Goal: Task Accomplishment & Management: Use online tool/utility

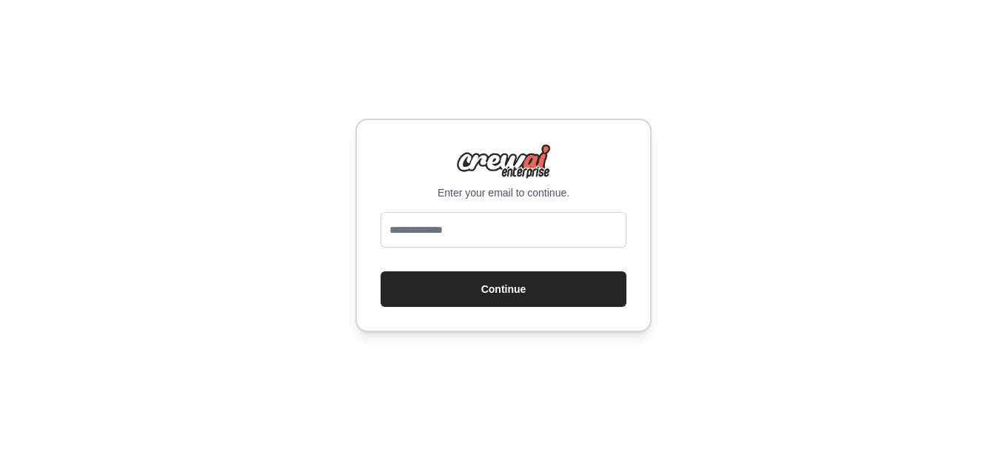
drag, startPoint x: 0, startPoint y: 0, endPoint x: 515, endPoint y: 224, distance: 561.5
click at [515, 224] on input "email" at bounding box center [504, 230] width 246 height 36
type input "**********"
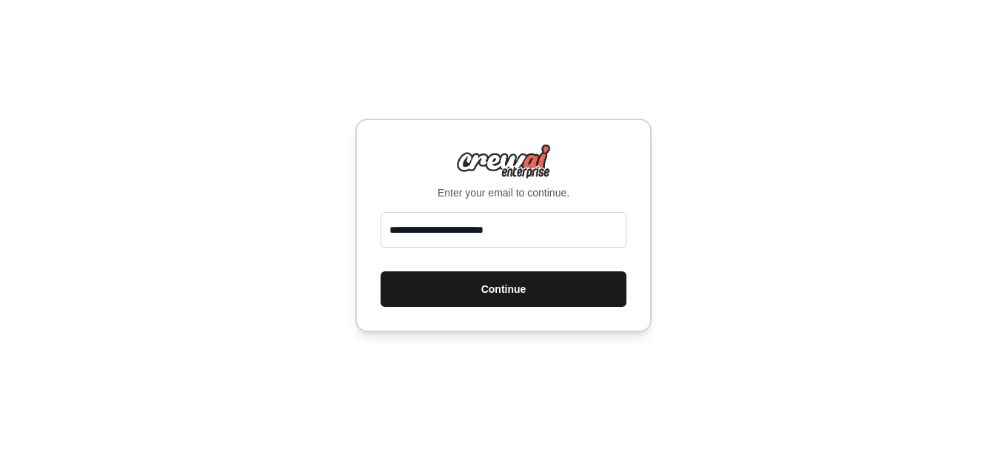
click at [521, 286] on button "Continue" at bounding box center [504, 289] width 246 height 36
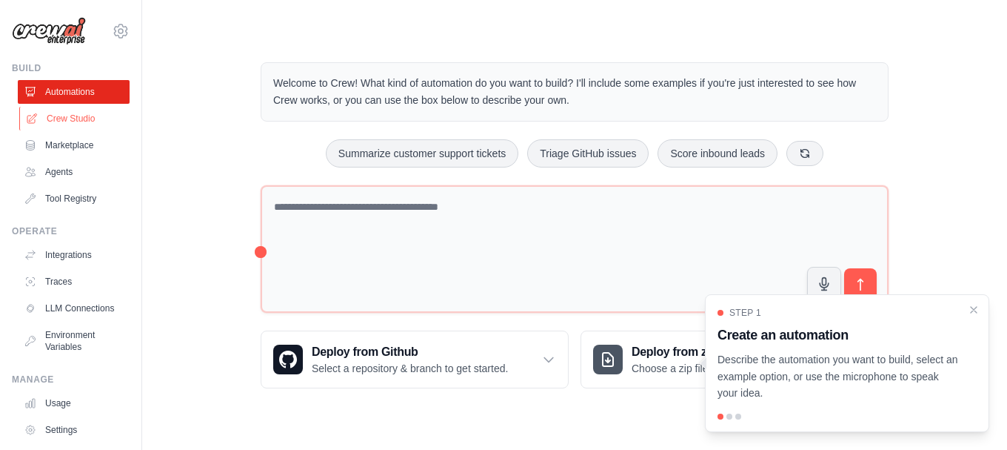
click at [56, 118] on link "Crew Studio" at bounding box center [75, 119] width 112 height 24
click at [972, 307] on icon "Close walkthrough" at bounding box center [974, 308] width 7 height 7
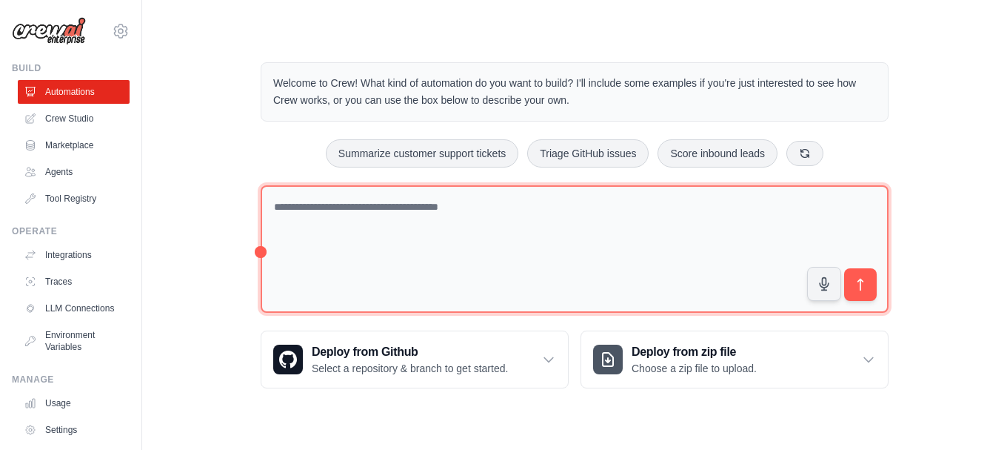
click at [665, 275] on textarea at bounding box center [575, 249] width 628 height 128
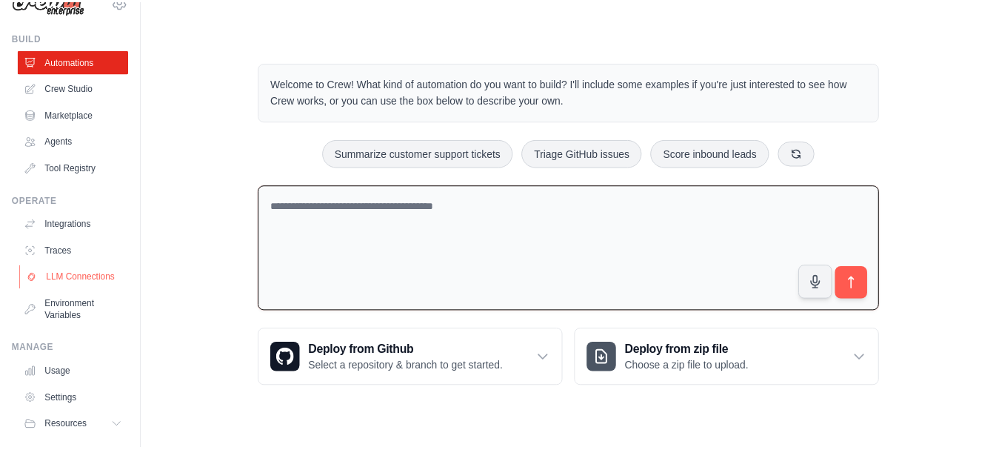
scroll to position [82, 0]
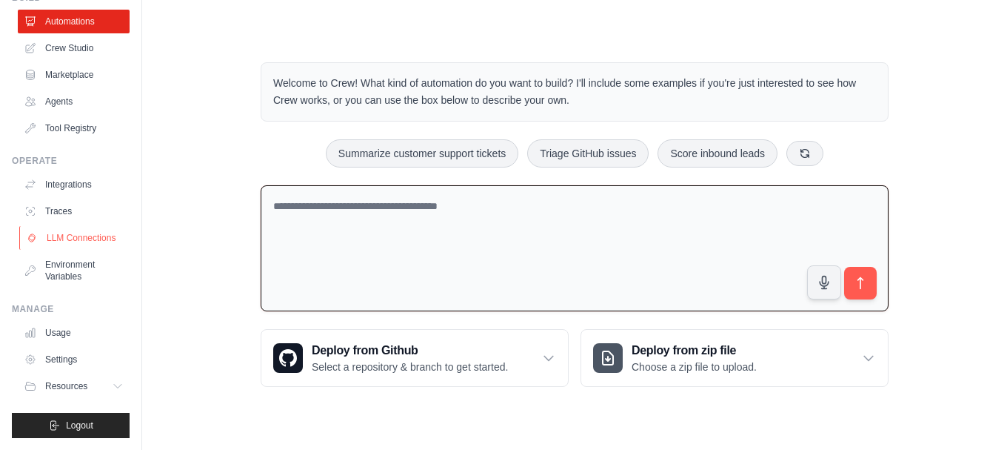
click at [71, 234] on link "LLM Connections" at bounding box center [75, 238] width 112 height 24
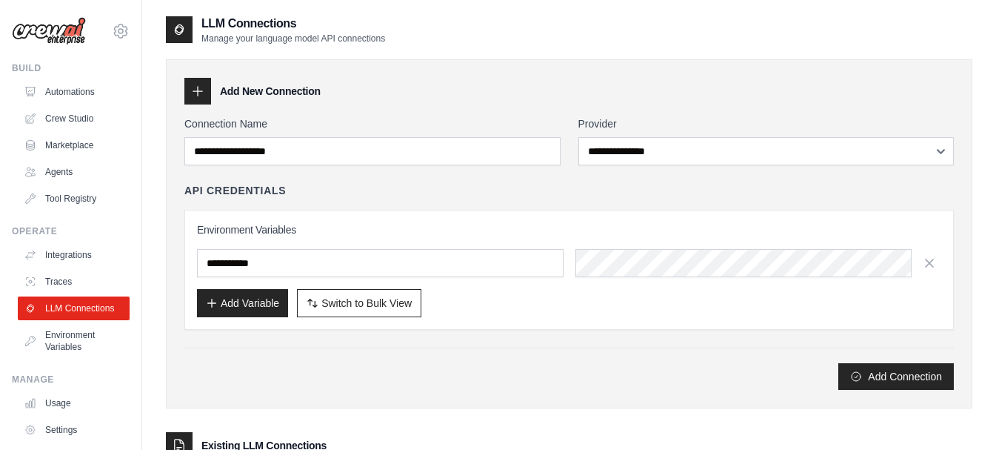
click at [688, 167] on div "**********" at bounding box center [568, 252] width 769 height 273
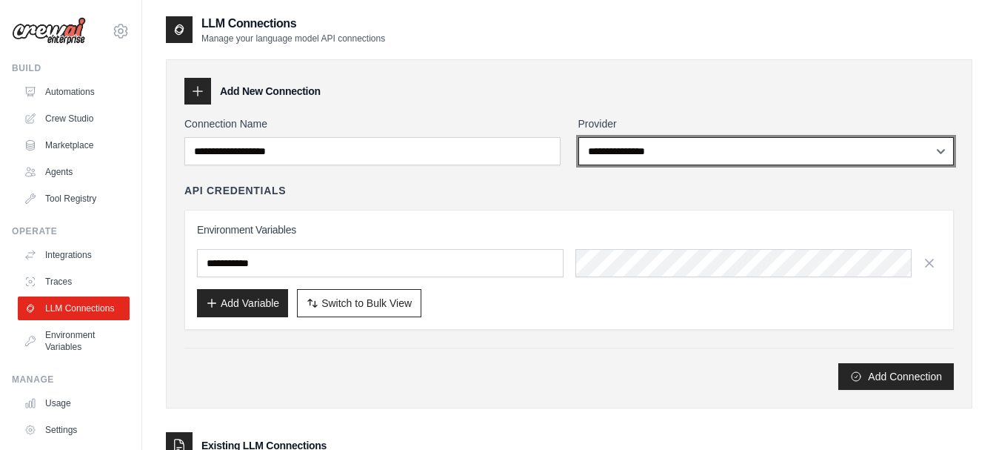
click at [680, 157] on select "**********" at bounding box center [766, 151] width 376 height 28
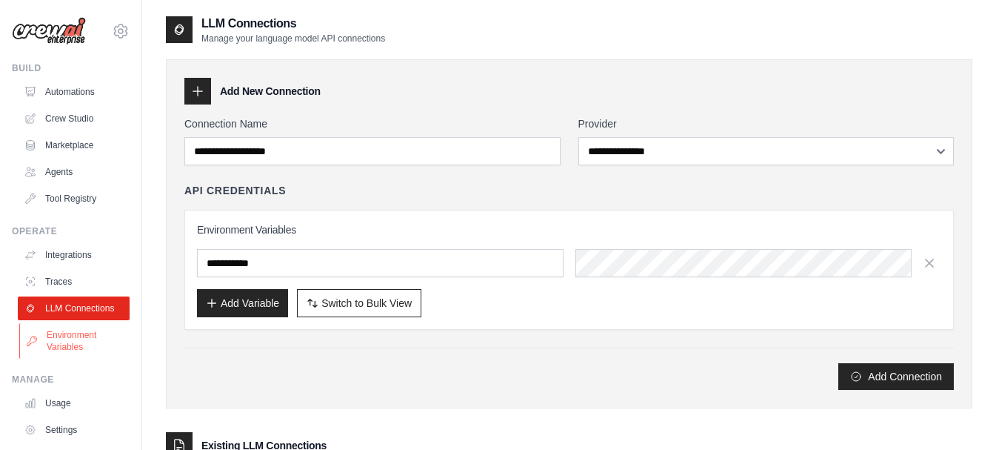
click at [69, 339] on link "Environment Variables" at bounding box center [75, 341] width 112 height 36
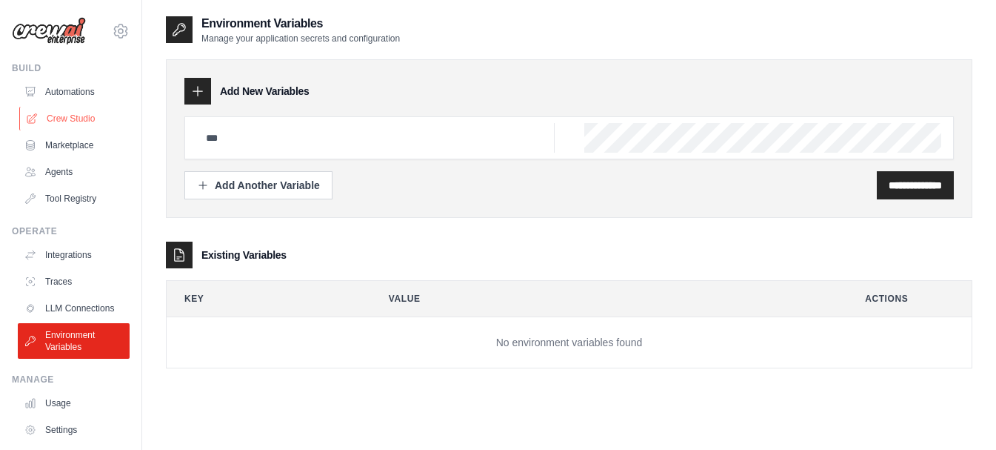
click at [87, 111] on link "Crew Studio" at bounding box center [75, 119] width 112 height 24
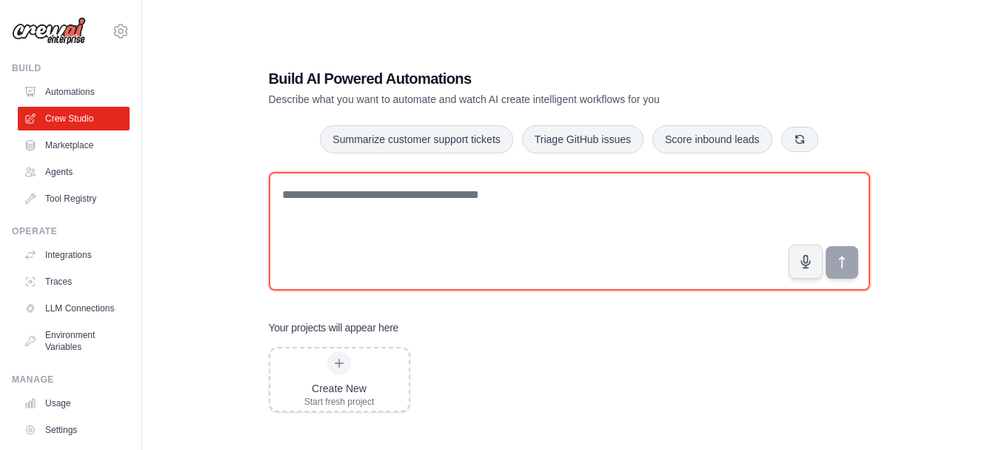
click at [414, 265] on textarea at bounding box center [569, 231] width 601 height 118
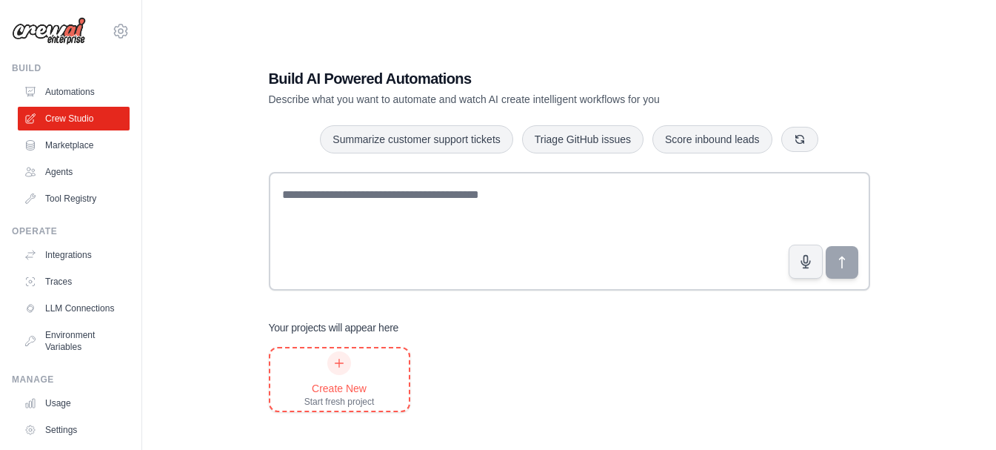
click at [351, 402] on div "Start fresh project" at bounding box center [339, 401] width 70 height 12
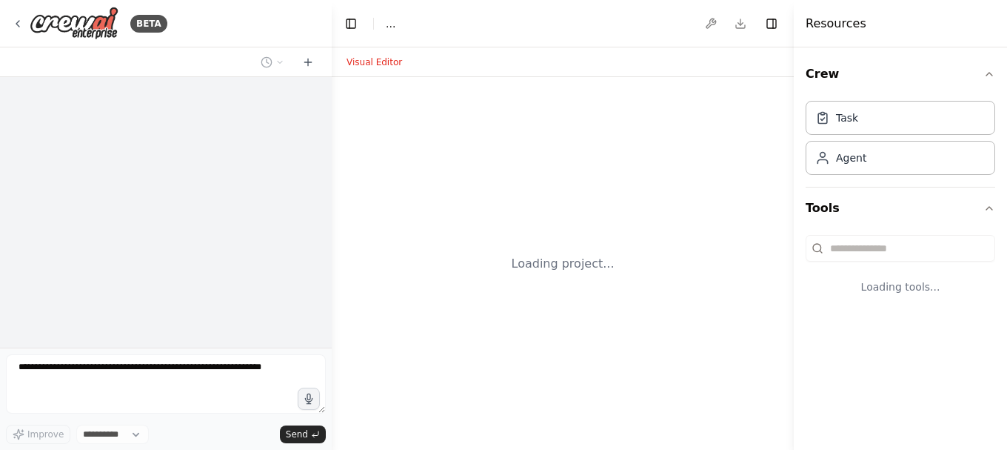
select select "****"
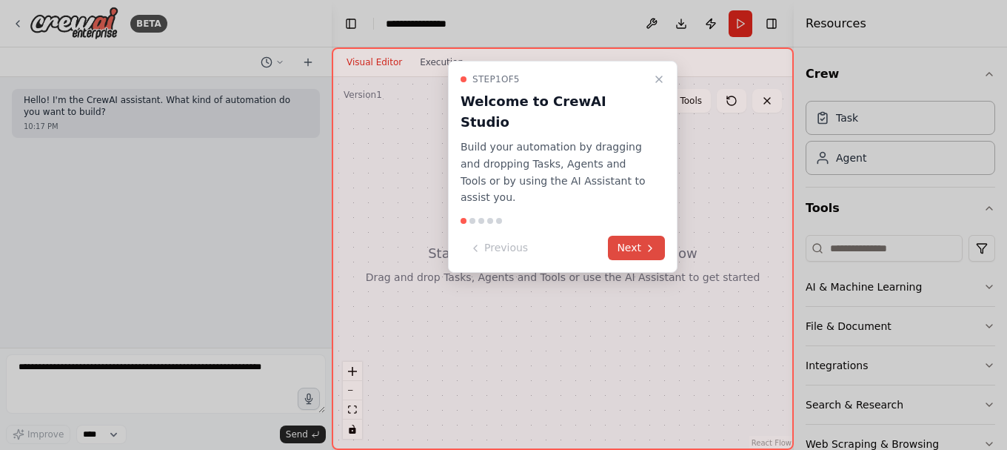
click at [650, 242] on icon at bounding box center [650, 248] width 12 height 12
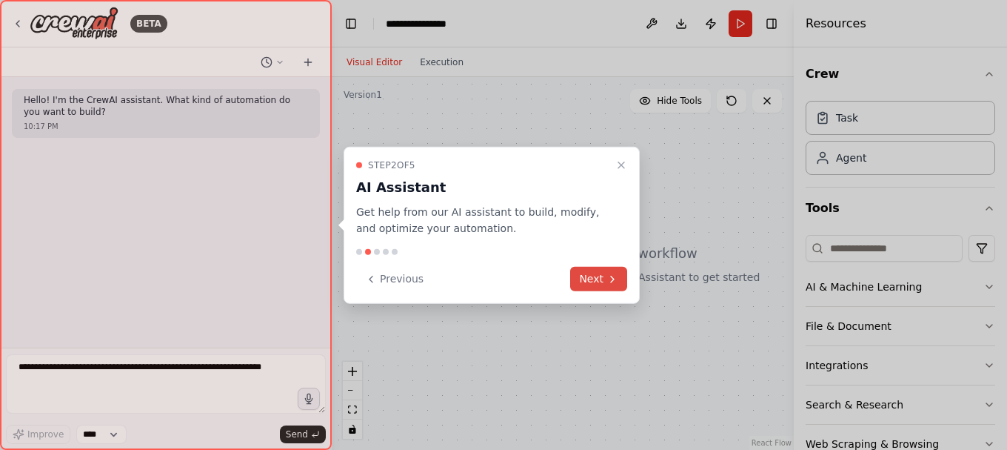
click at [603, 281] on button "Next" at bounding box center [598, 279] width 57 height 24
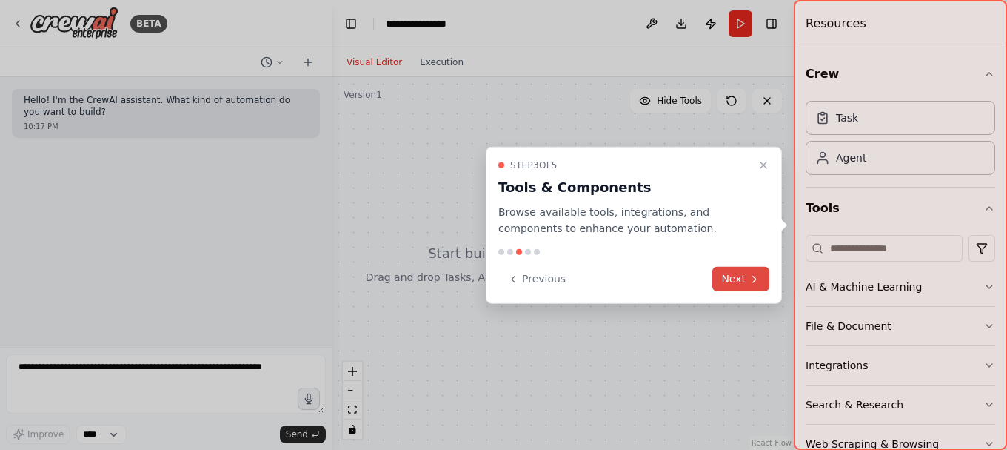
click at [756, 282] on icon at bounding box center [755, 279] width 12 height 12
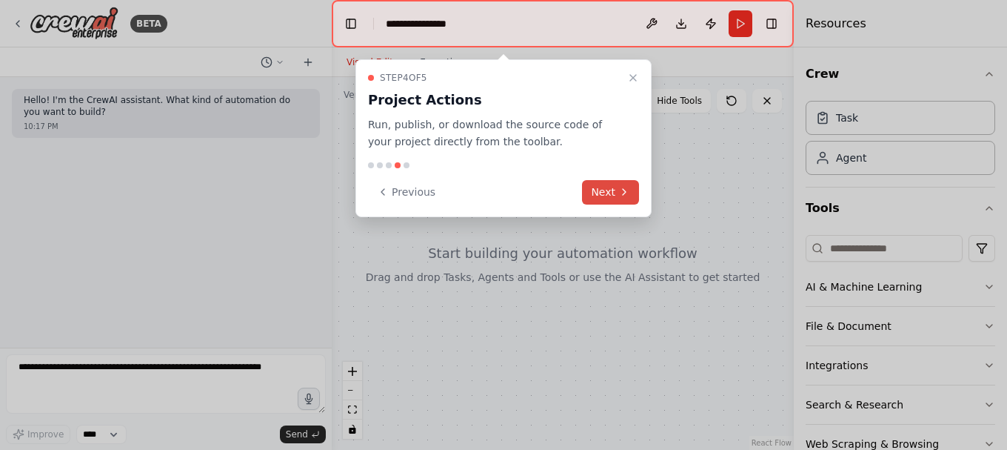
click at [635, 202] on button "Next" at bounding box center [610, 192] width 57 height 24
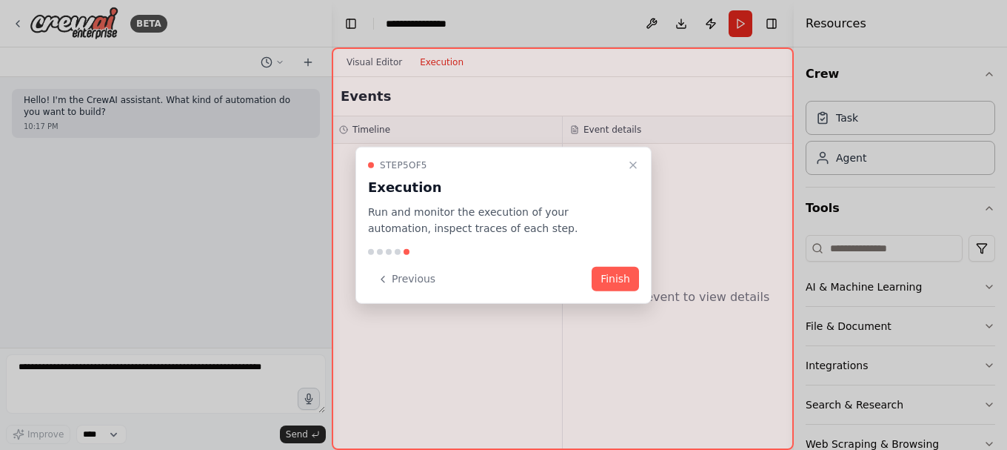
click at [635, 202] on div "Step 5 of 5 Execution Run and monitor the execution of your automation, inspect…" at bounding box center [503, 197] width 271 height 79
click at [621, 277] on button "Finish" at bounding box center [615, 279] width 47 height 24
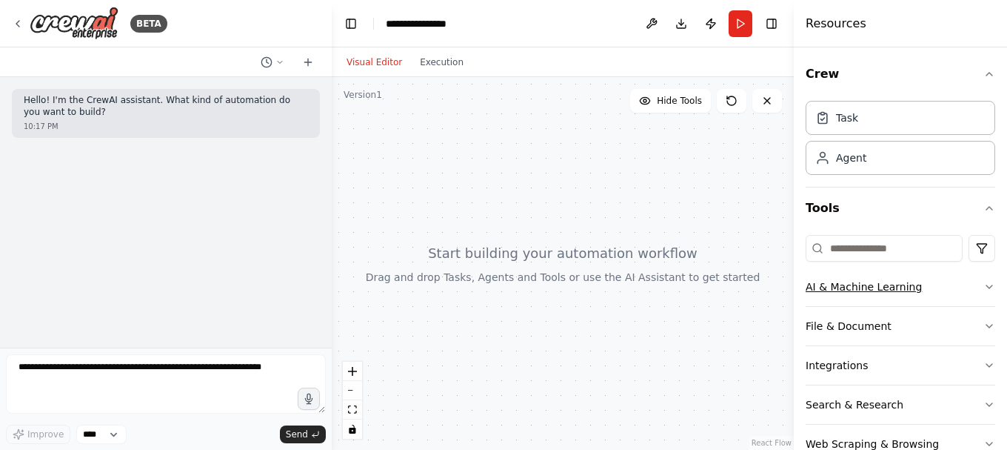
click at [857, 295] on button "AI & Machine Learning" at bounding box center [901, 286] width 190 height 39
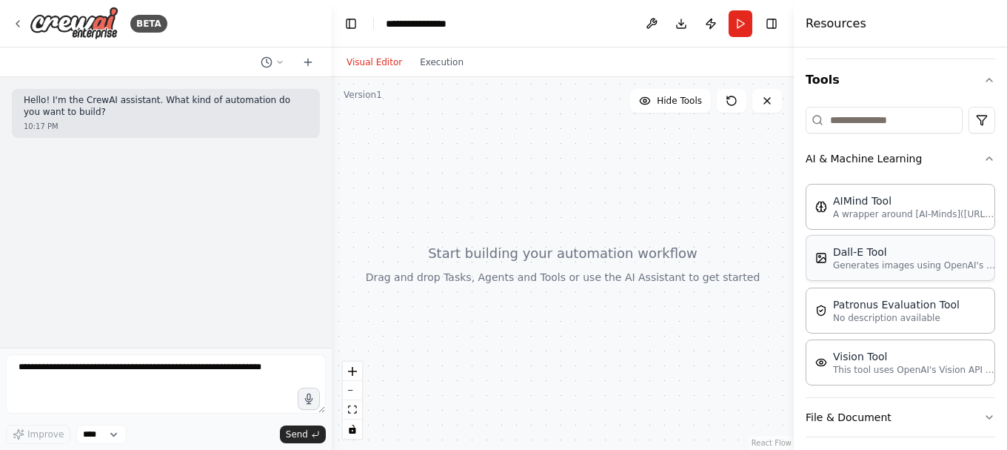
scroll to position [133, 0]
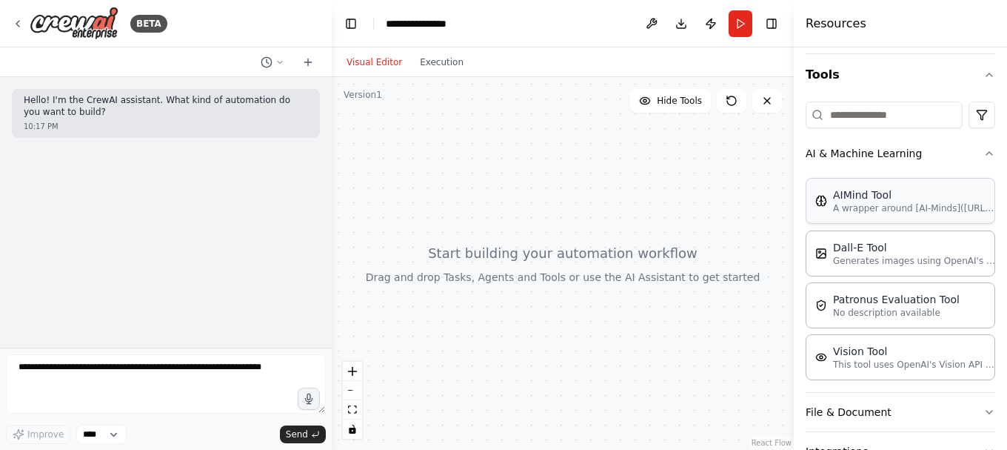
click at [872, 214] on div "AIMind Tool A wrapper around [AI-Minds](https://mindsdb.com/minds). Useful for …" at bounding box center [901, 201] width 190 height 46
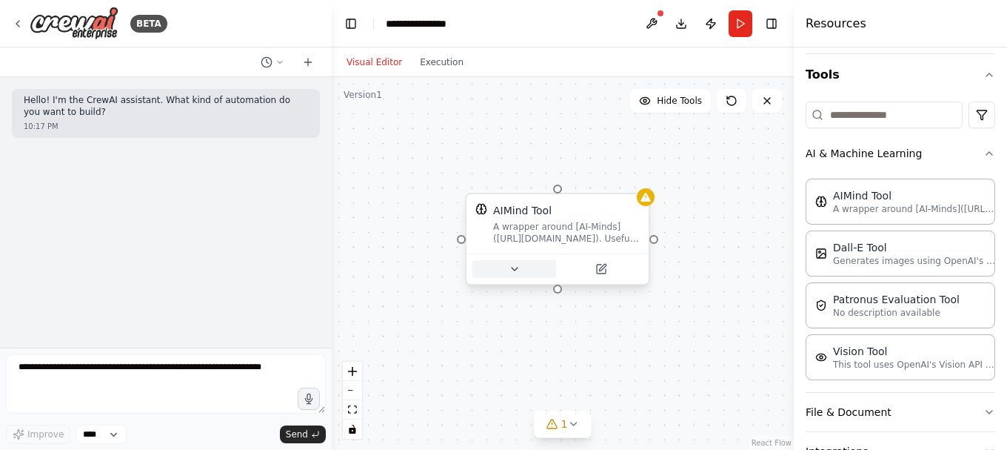
click at [514, 264] on icon at bounding box center [515, 269] width 12 height 12
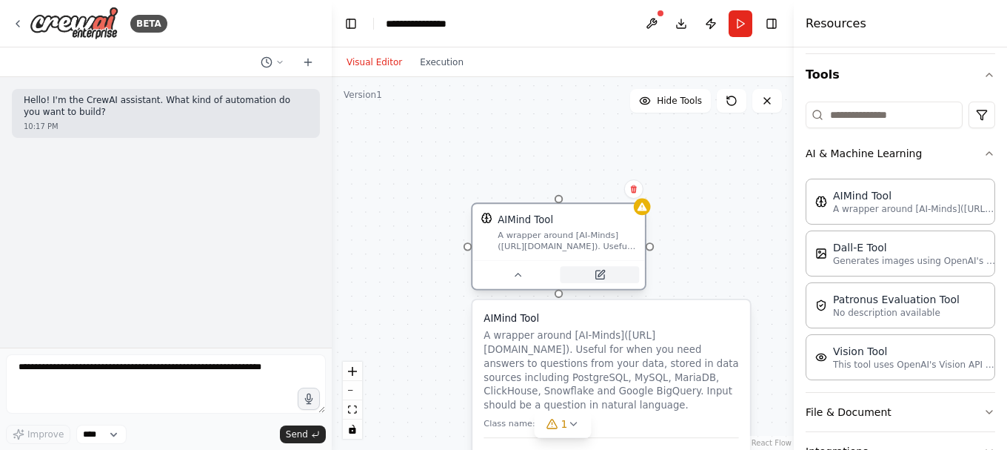
click at [605, 278] on icon at bounding box center [599, 274] width 11 height 11
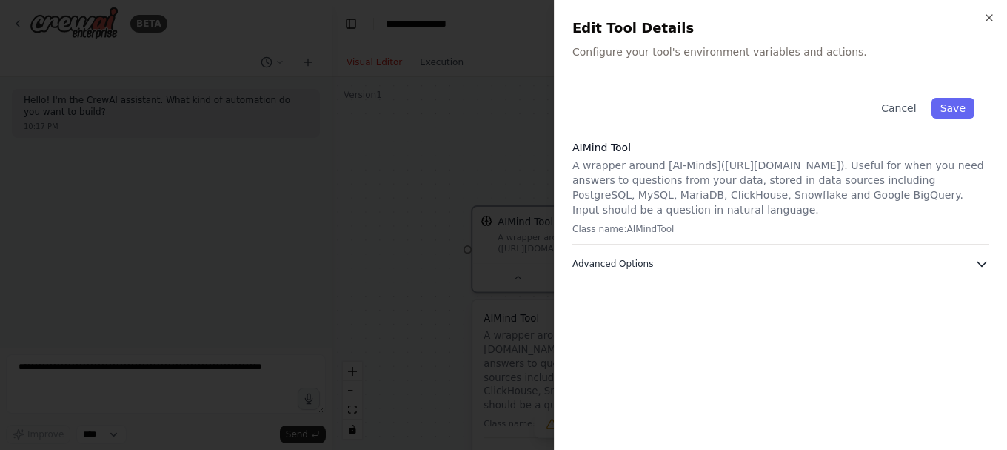
click at [626, 262] on span "Advanced Options" at bounding box center [612, 264] width 81 height 12
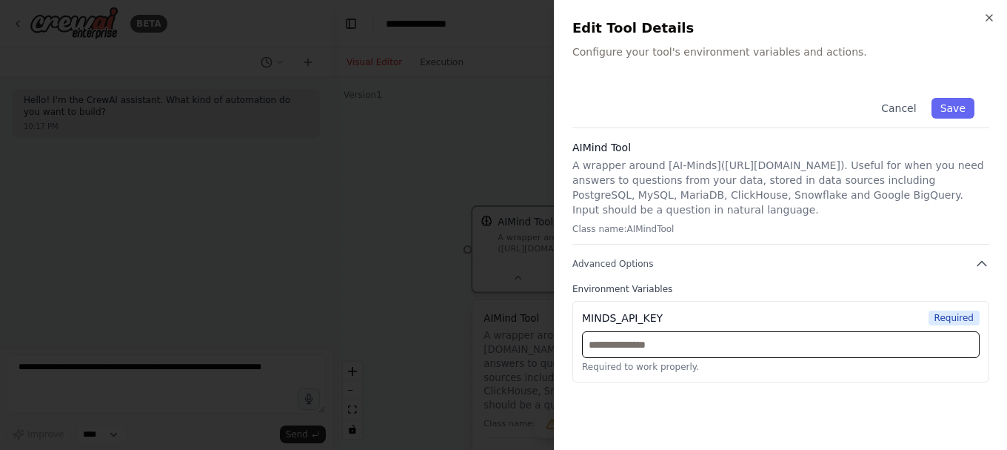
click at [661, 352] on input "text" at bounding box center [781, 344] width 398 height 27
click at [995, 20] on icon "button" at bounding box center [990, 18] width 12 height 12
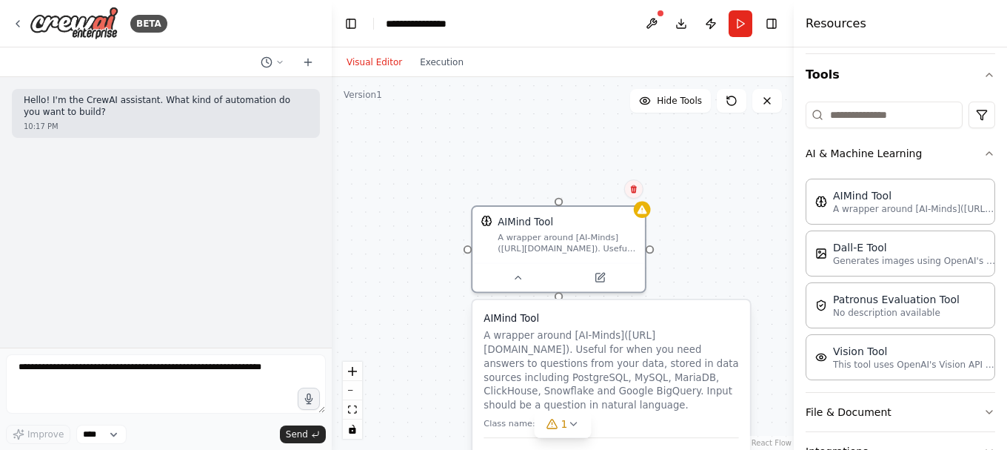
click at [633, 193] on icon at bounding box center [634, 189] width 6 height 8
click at [634, 188] on icon at bounding box center [634, 189] width 6 height 8
click at [635, 188] on icon at bounding box center [634, 188] width 9 height 9
click at [598, 187] on button "Confirm" at bounding box center [592, 189] width 53 height 18
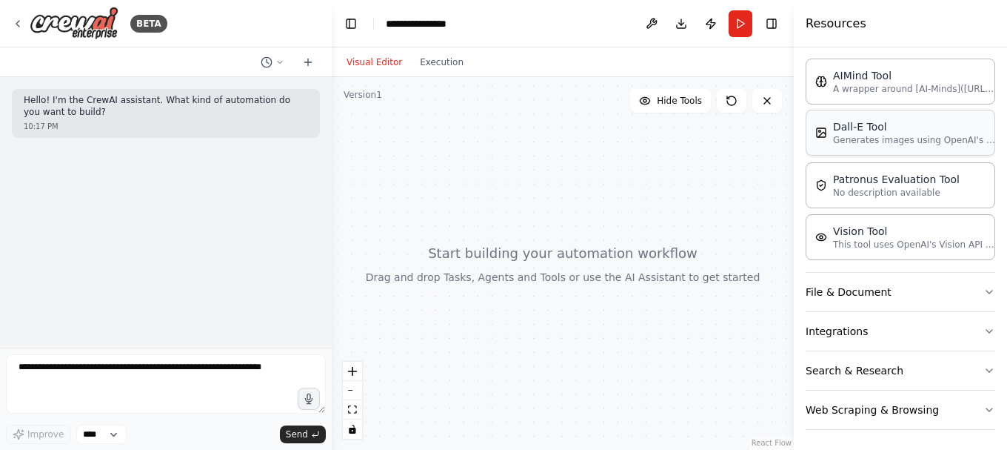
scroll to position [257, 0]
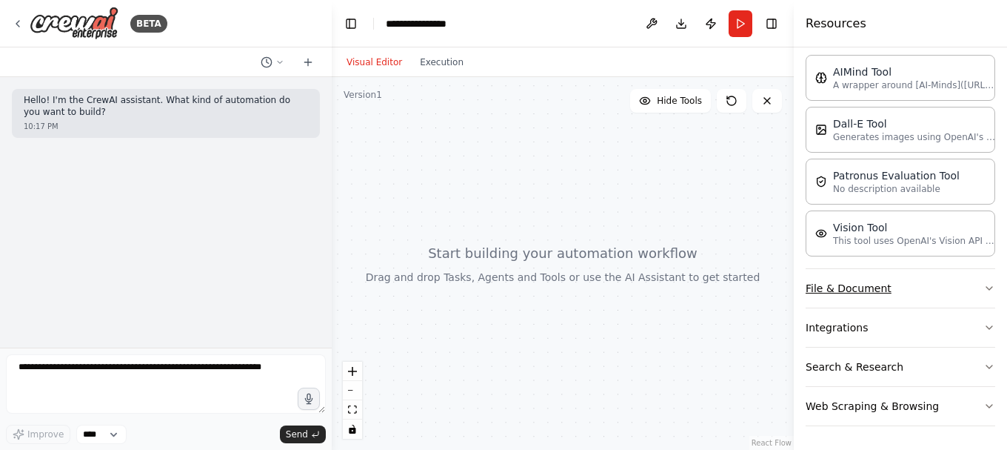
click at [912, 297] on button "File & Document" at bounding box center [901, 288] width 190 height 39
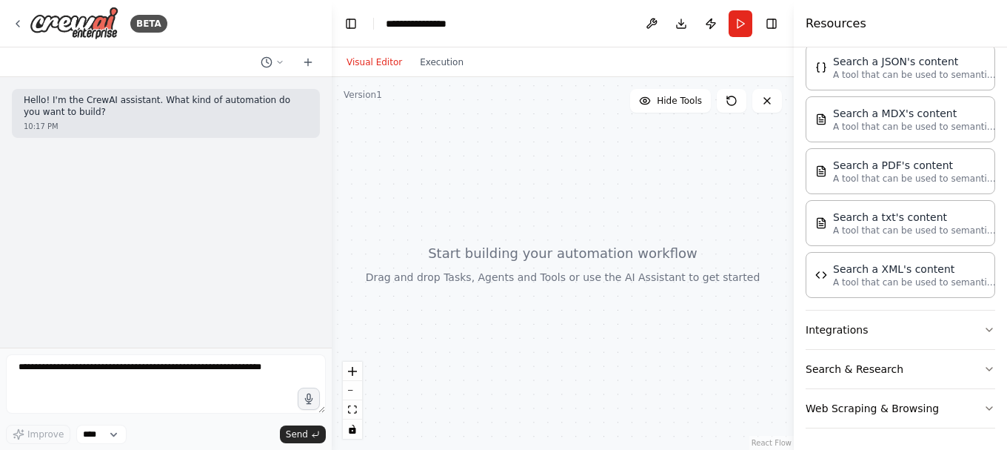
scroll to position [632, 0]
click at [981, 335] on button "Integrations" at bounding box center [901, 327] width 190 height 39
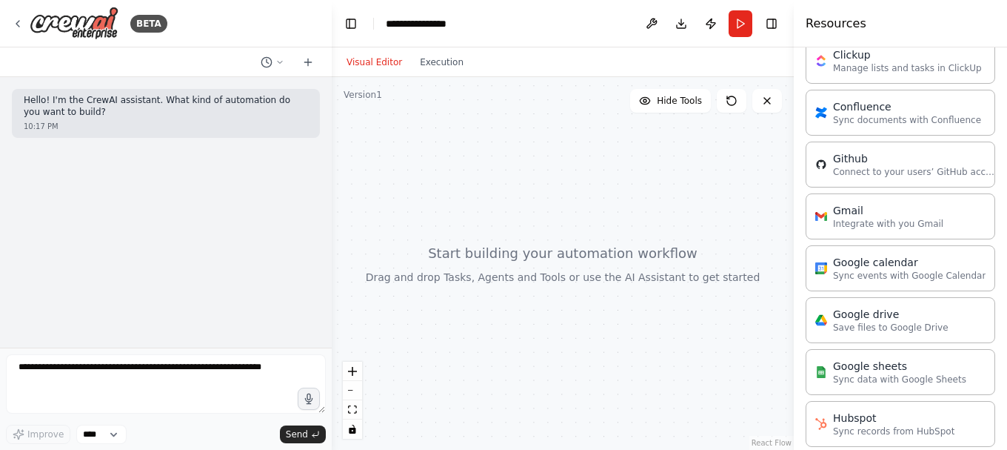
scroll to position [1051, 0]
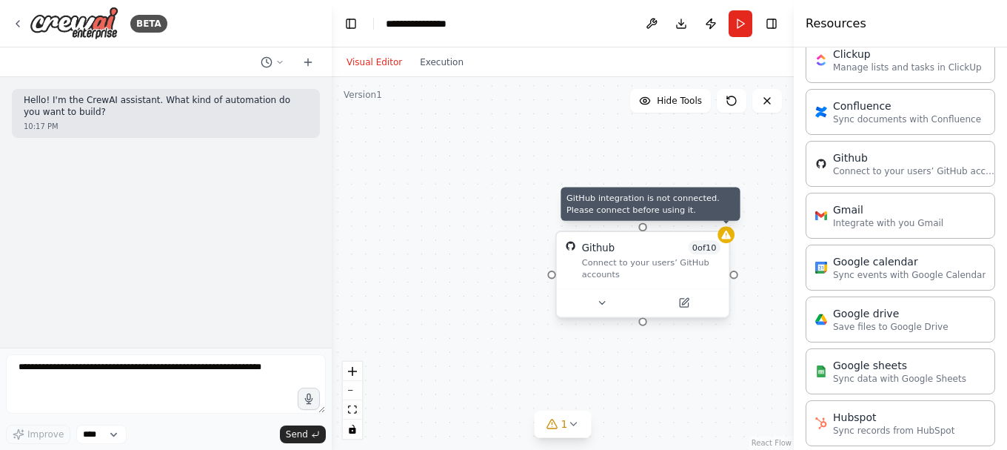
click at [731, 241] on div at bounding box center [726, 234] width 17 height 17
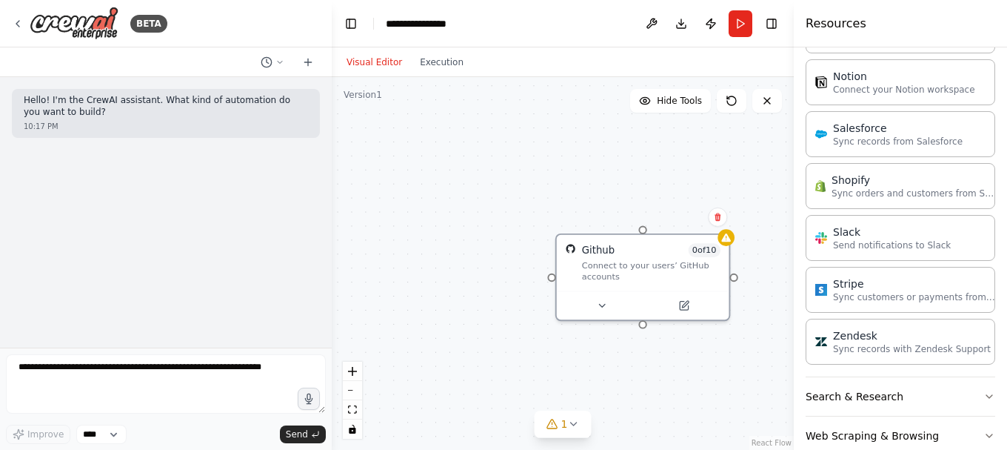
scroll to position [1629, 0]
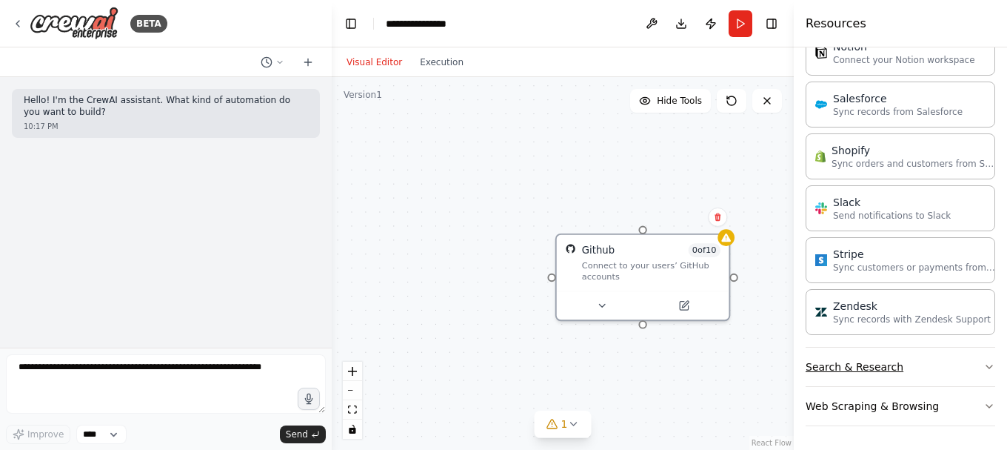
click at [944, 370] on button "Search & Research" at bounding box center [901, 366] width 190 height 39
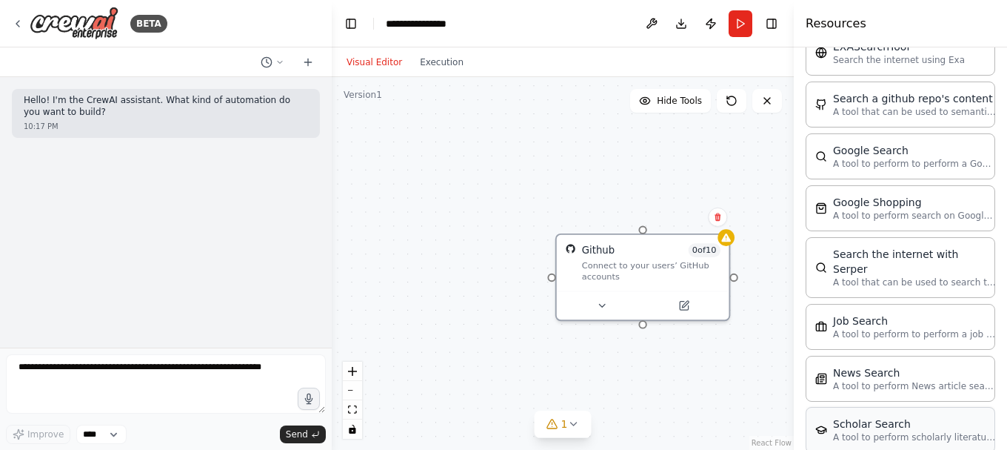
scroll to position [2381, 0]
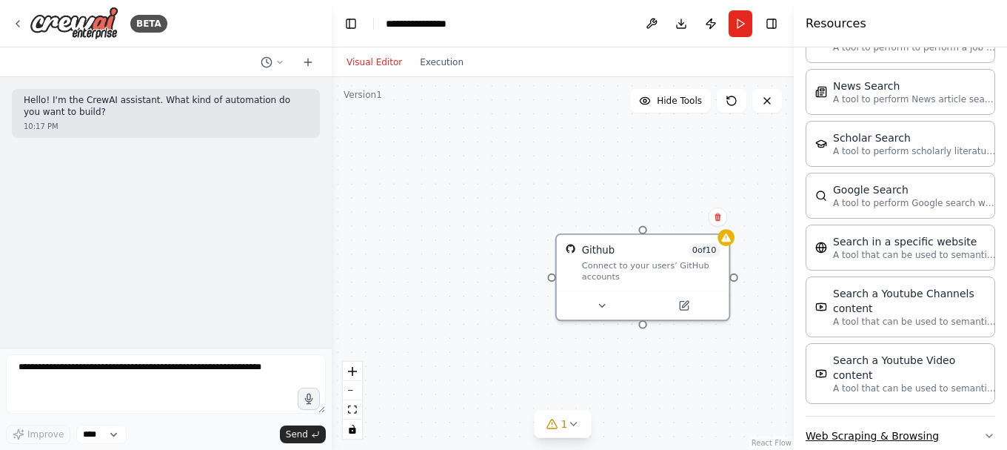
click at [966, 416] on button "Web Scraping & Browsing" at bounding box center [901, 435] width 190 height 39
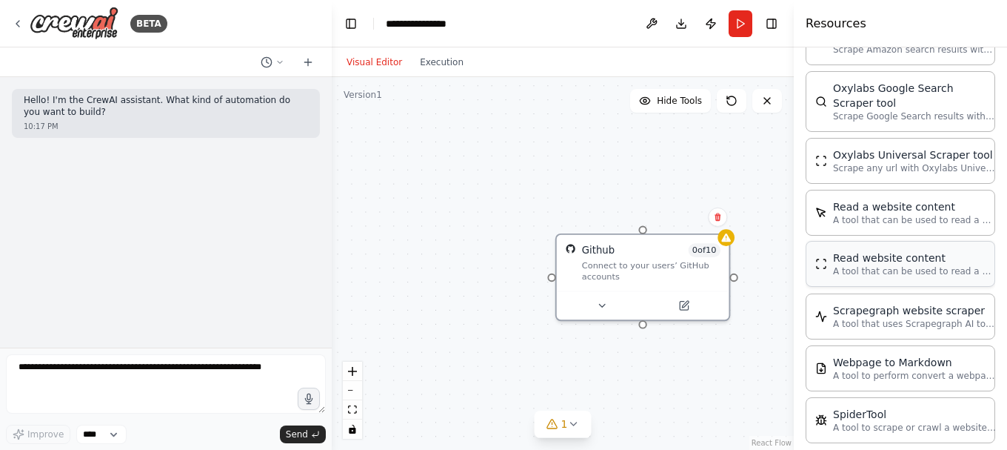
scroll to position [0, 0]
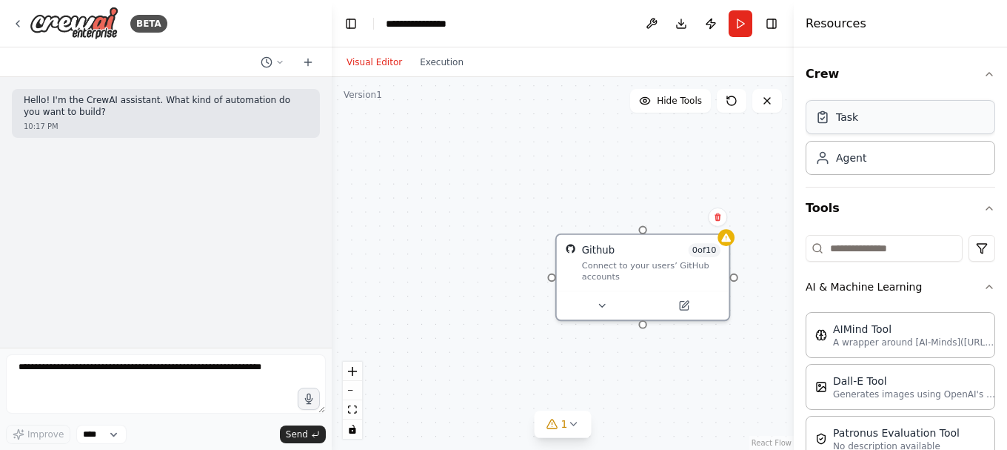
click at [930, 113] on div "Task" at bounding box center [901, 117] width 190 height 34
click at [933, 157] on div "Agent" at bounding box center [901, 157] width 190 height 34
click at [525, 221] on span "gpt-4o" at bounding box center [523, 219] width 27 height 11
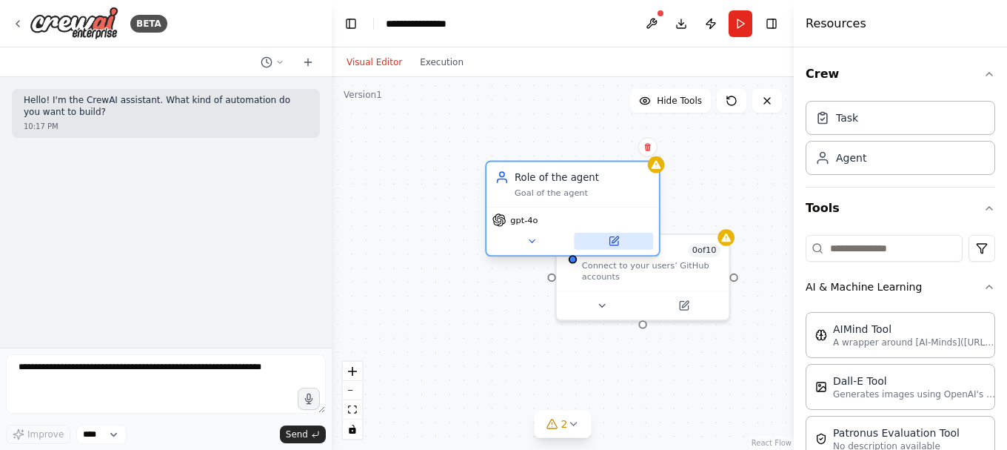
click at [610, 242] on icon at bounding box center [614, 241] width 8 height 8
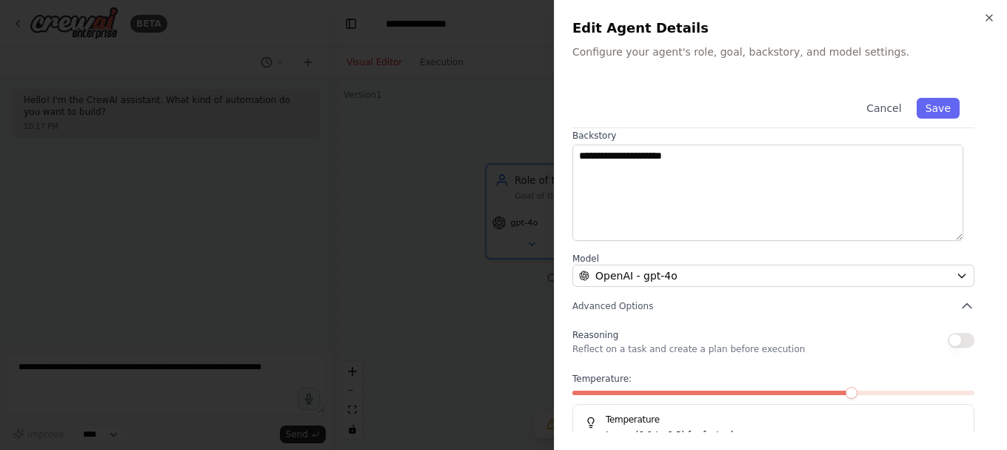
scroll to position [221, 0]
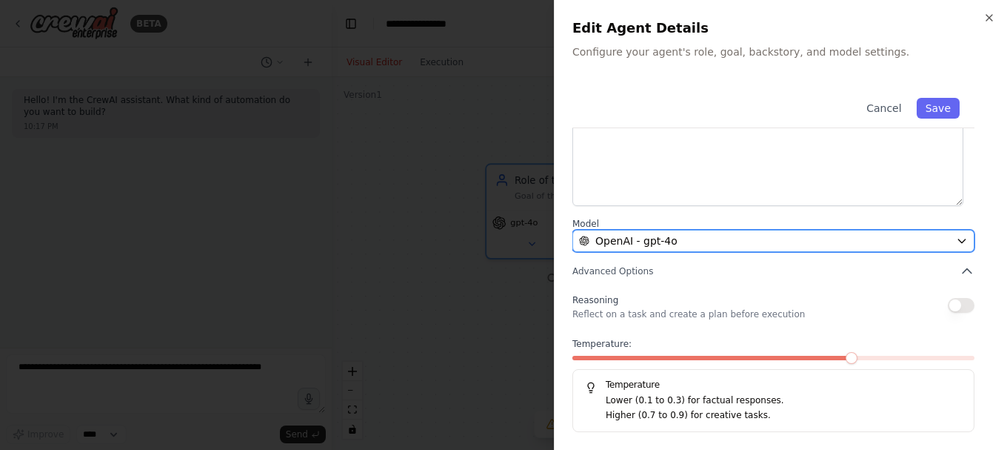
click at [666, 231] on button "OpenAI - gpt-4o" at bounding box center [773, 241] width 402 height 22
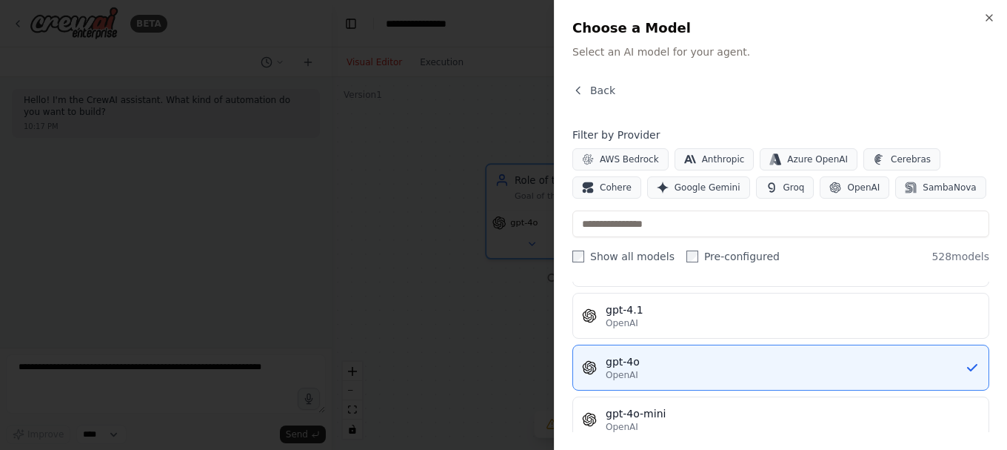
scroll to position [0, 0]
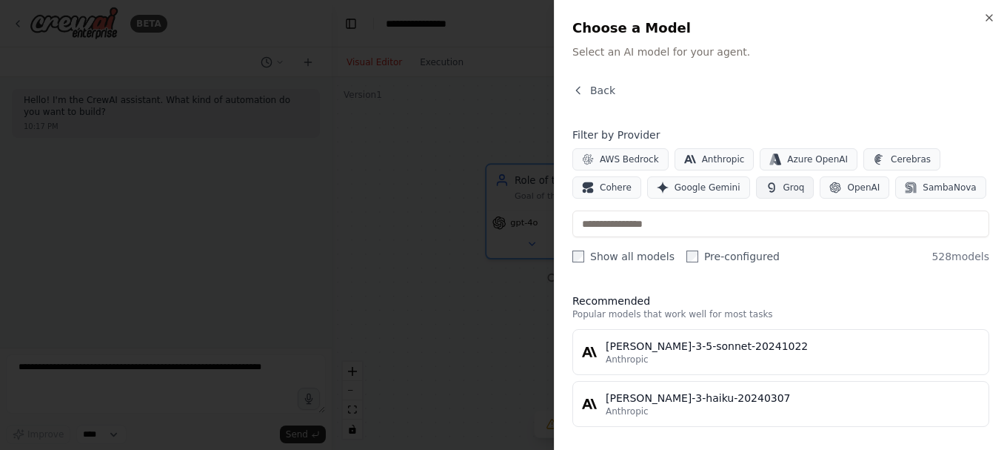
click at [791, 197] on button "Groq" at bounding box center [785, 187] width 59 height 22
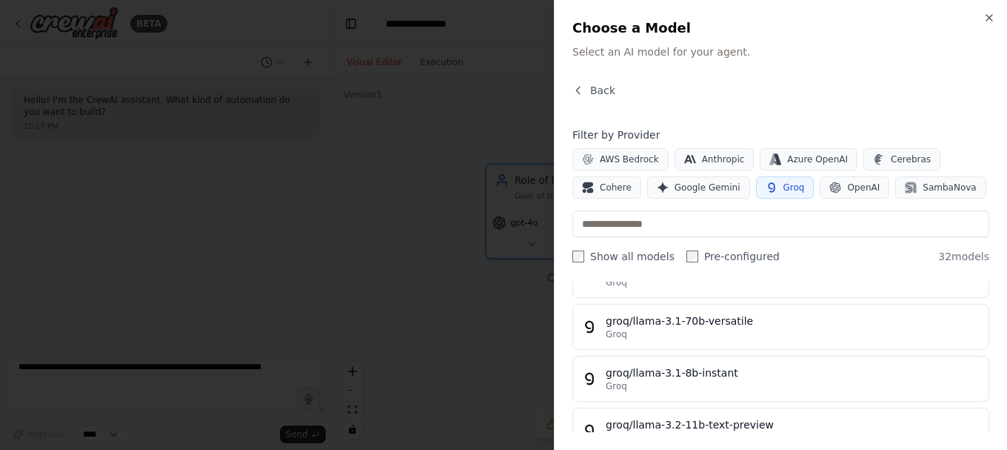
scroll to position [380, 0]
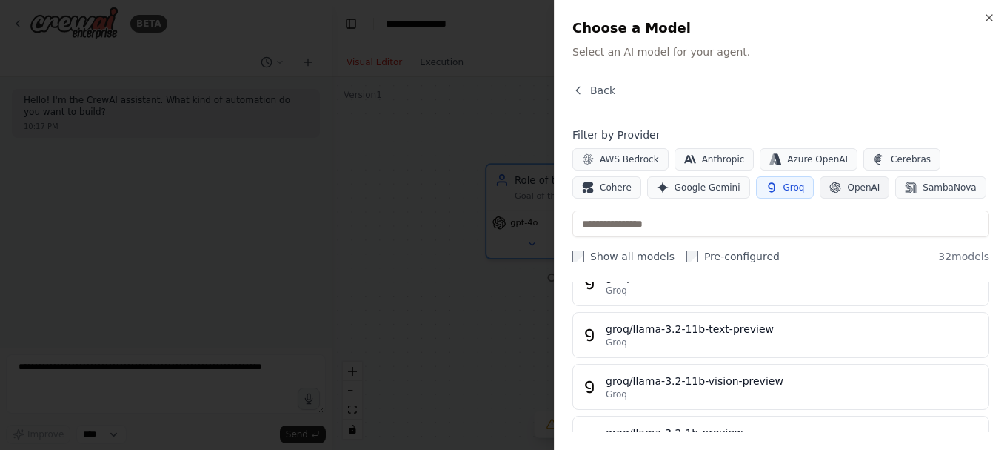
click at [850, 197] on button "OpenAI" at bounding box center [855, 187] width 70 height 22
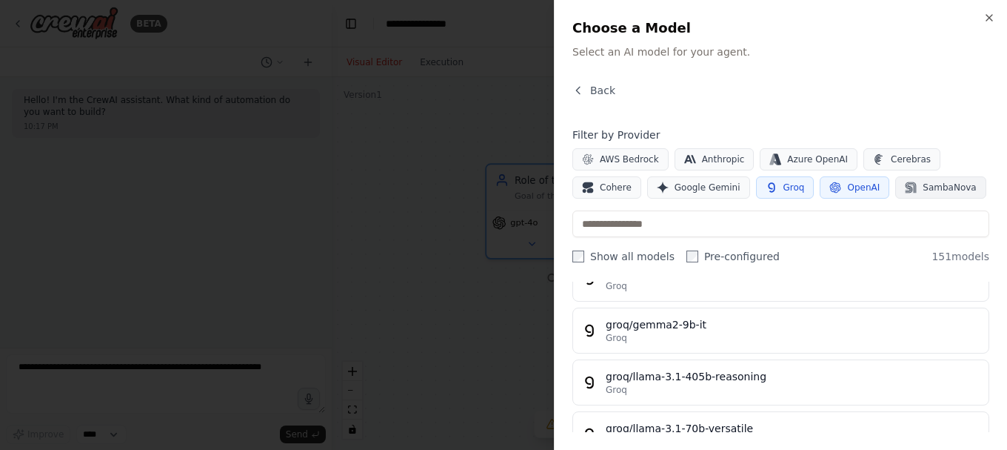
click at [940, 192] on span "SambaNova" at bounding box center [949, 187] width 53 height 12
click at [619, 186] on span "Cohere" at bounding box center [616, 187] width 32 height 12
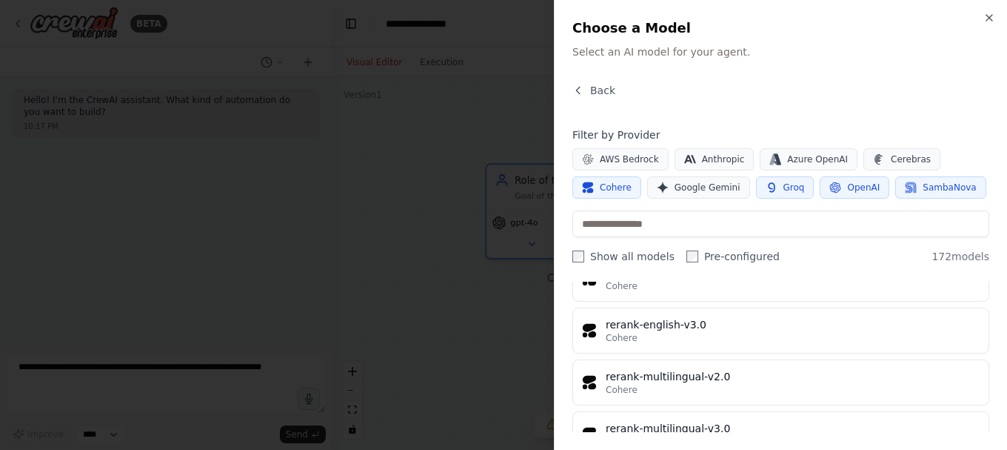
click at [647, 133] on h4 "Filter by Provider" at bounding box center [780, 134] width 417 height 15
click at [635, 160] on span "AWS Bedrock" at bounding box center [629, 159] width 59 height 12
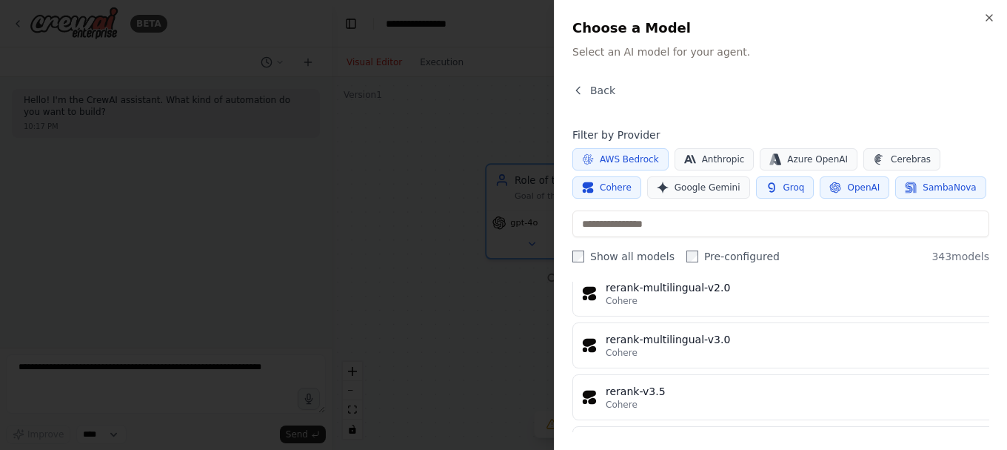
scroll to position [9391, 0]
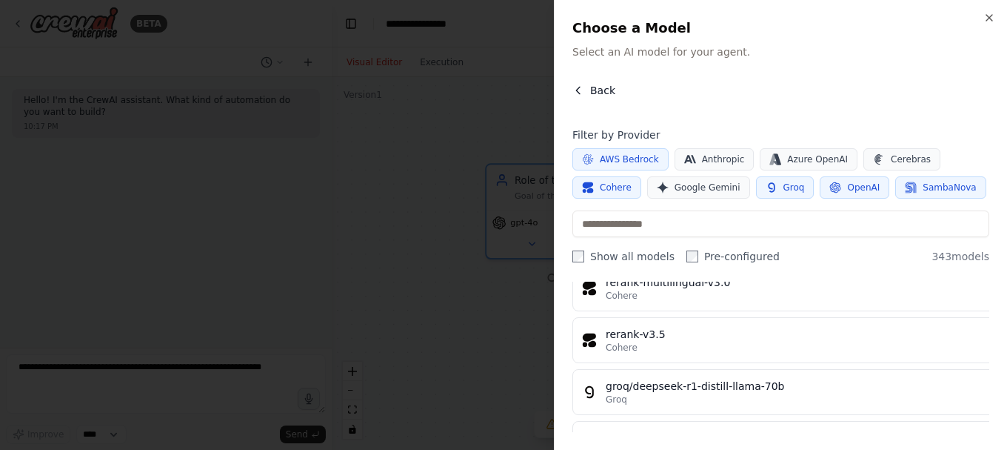
click at [579, 88] on icon "button" at bounding box center [578, 90] width 4 height 7
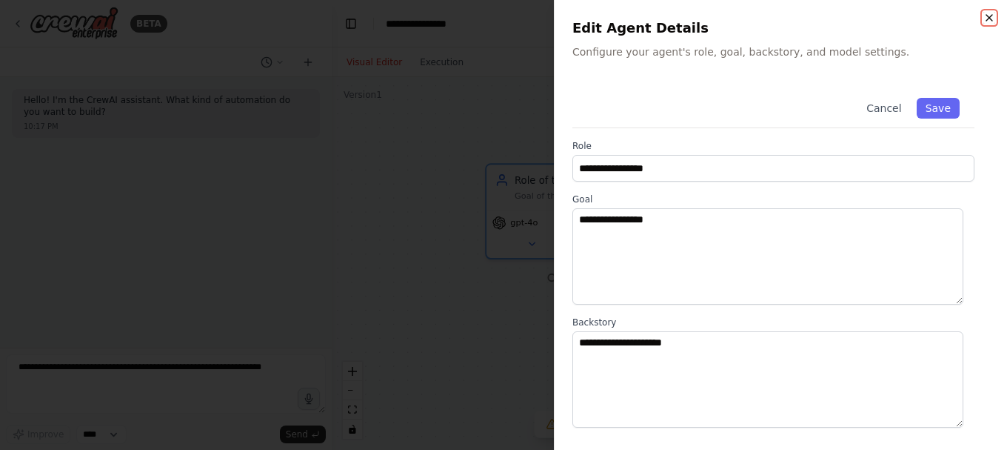
click at [991, 13] on icon "button" at bounding box center [990, 18] width 12 height 12
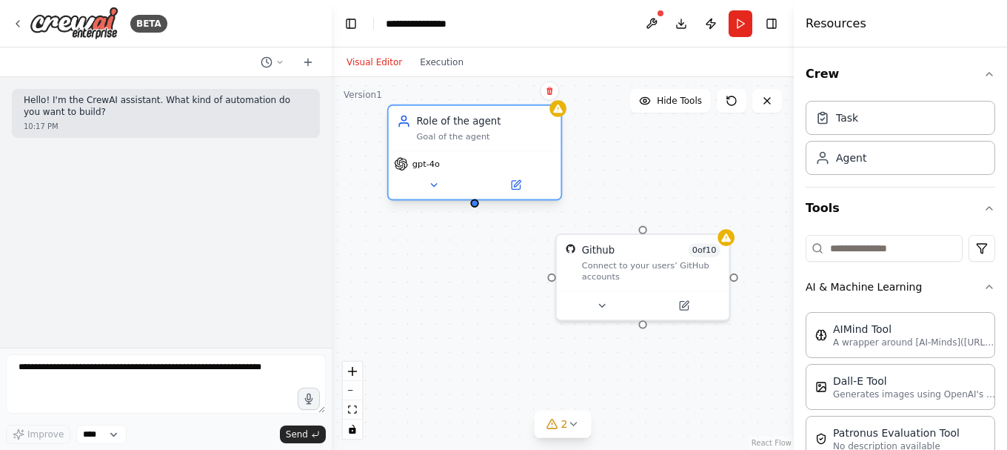
drag, startPoint x: 586, startPoint y: 187, endPoint x: 480, endPoint y: 128, distance: 121.0
click at [480, 128] on div "Role of the agent Goal of the agent" at bounding box center [485, 128] width 136 height 28
click at [515, 196] on div "gpt-4o" at bounding box center [475, 174] width 173 height 48
click at [519, 188] on icon at bounding box center [516, 185] width 8 height 8
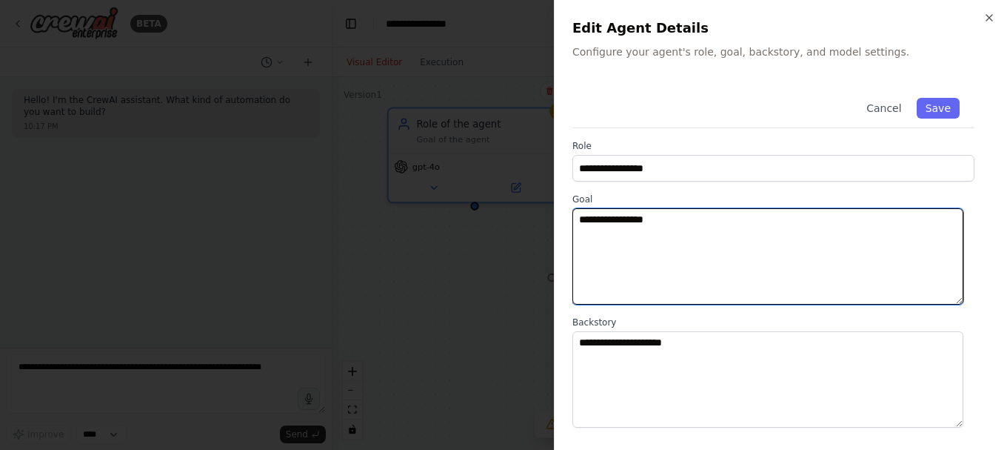
click at [860, 262] on textarea "**********" at bounding box center [767, 256] width 391 height 96
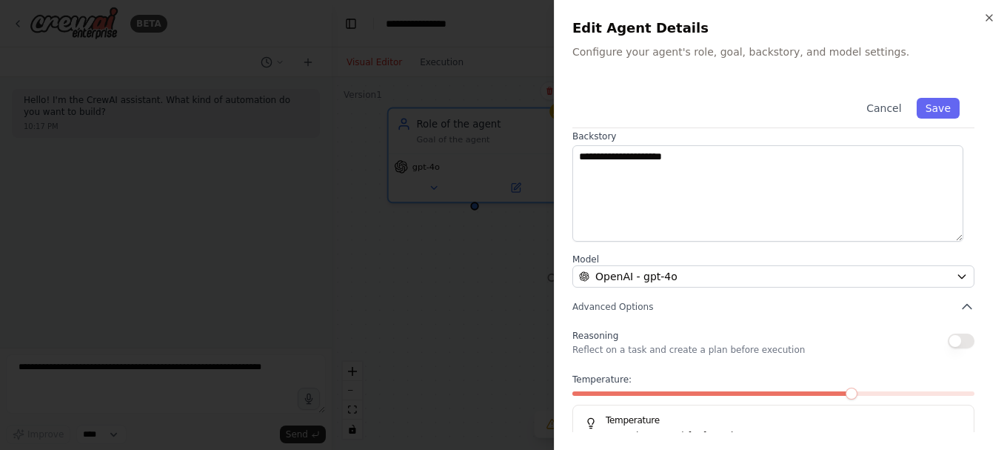
scroll to position [221, 0]
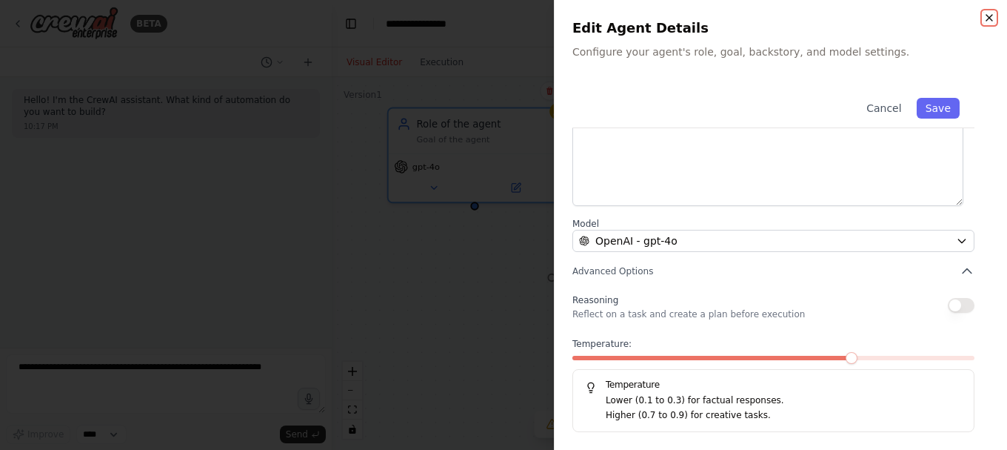
click at [993, 21] on icon "button" at bounding box center [990, 18] width 12 height 12
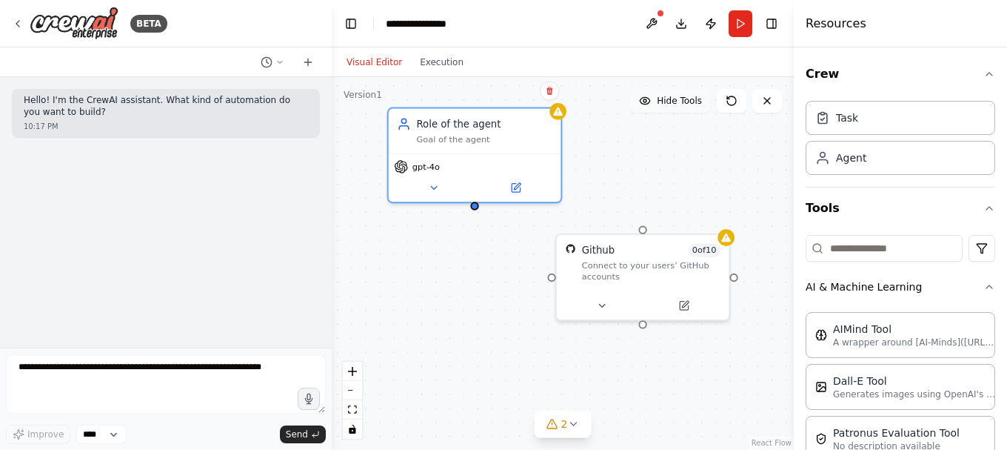
click at [700, 108] on button "Hide Tools" at bounding box center [670, 101] width 81 height 24
click at [700, 108] on button "Show Tools" at bounding box center [669, 101] width 84 height 24
click at [475, 207] on div at bounding box center [474, 203] width 8 height 8
drag, startPoint x: 475, startPoint y: 207, endPoint x: 652, endPoint y: 234, distance: 178.4
click at [652, 234] on div "Github 0 of 10 Connect to your users’ GitHub accounts Role of the agent Goal of…" at bounding box center [563, 269] width 437 height 353
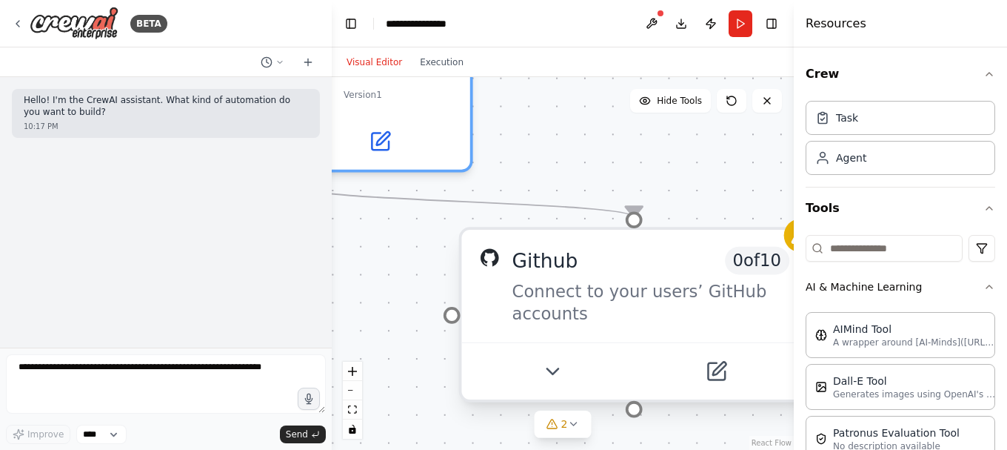
click at [636, 227] on div at bounding box center [634, 219] width 17 height 17
